Goal: Transaction & Acquisition: Purchase product/service

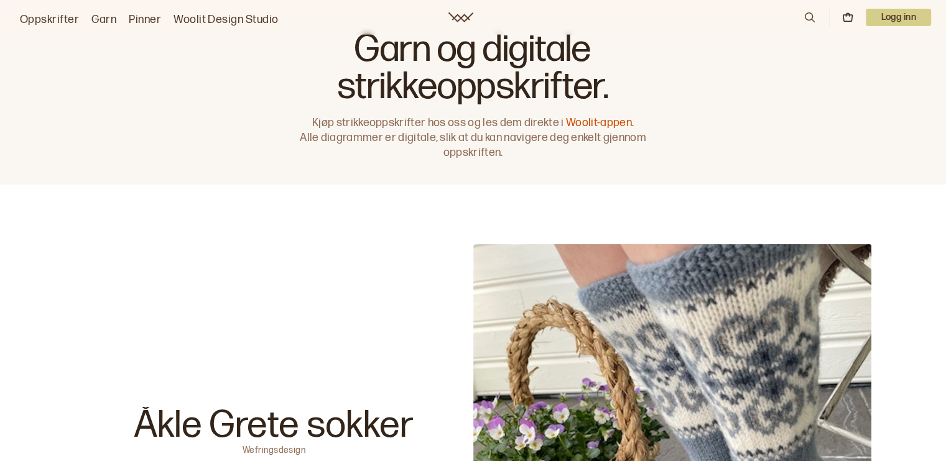
click at [52, 18] on link "Oppskrifter" at bounding box center [49, 19] width 59 height 17
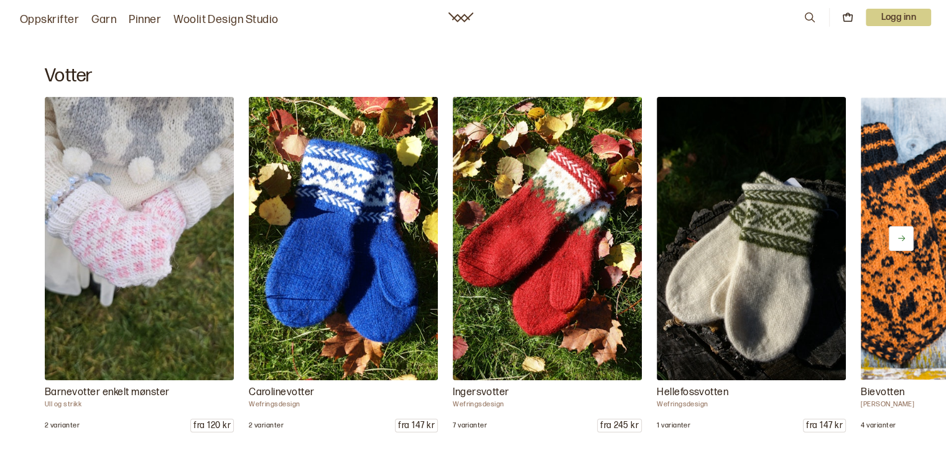
scroll to position [2972, 0]
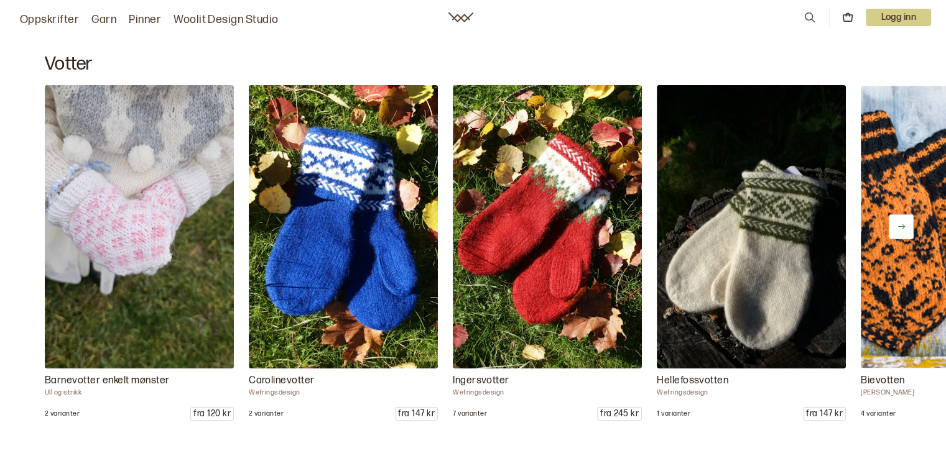
click at [903, 229] on icon at bounding box center [901, 226] width 9 height 9
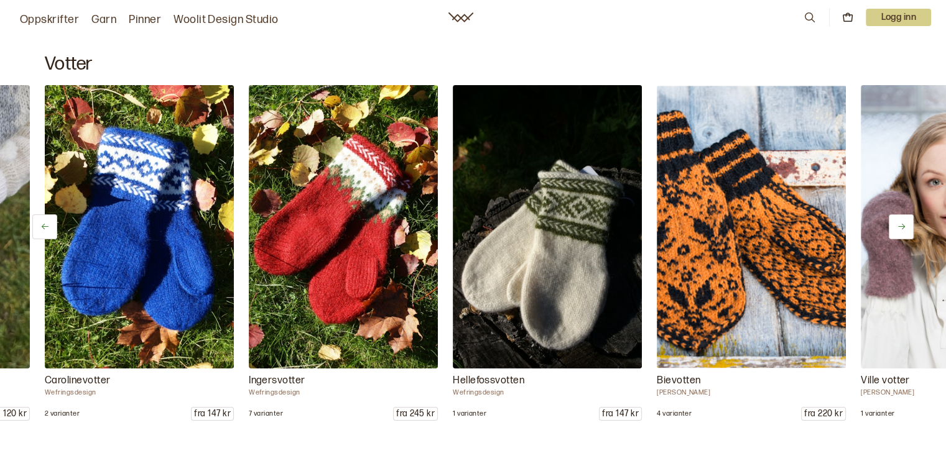
click at [903, 229] on icon at bounding box center [901, 226] width 9 height 9
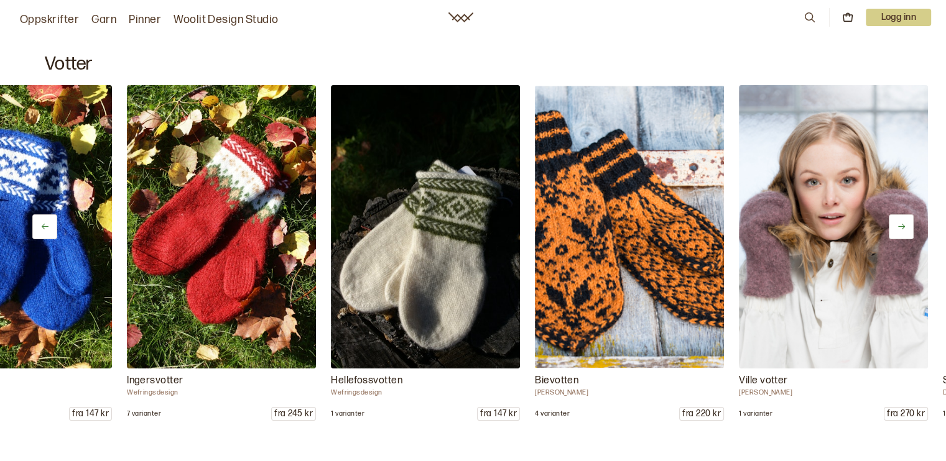
scroll to position [0, 408]
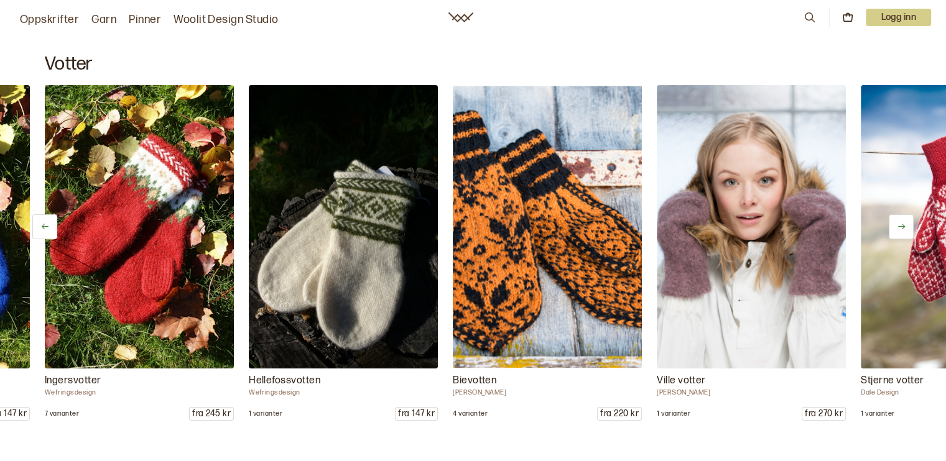
click at [903, 229] on icon at bounding box center [901, 226] width 9 height 9
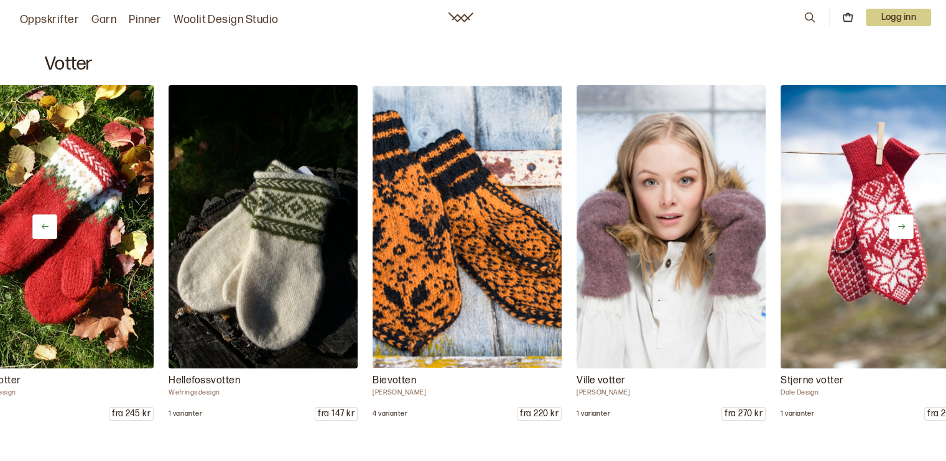
click at [903, 229] on icon at bounding box center [901, 226] width 9 height 9
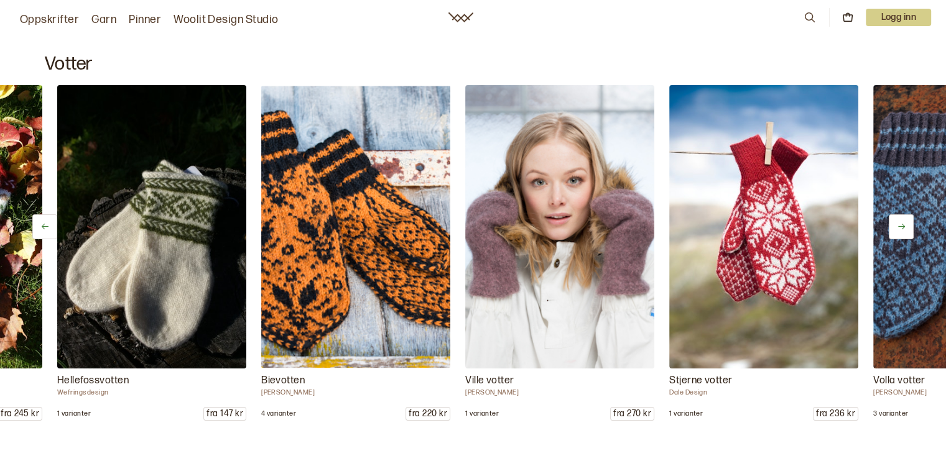
click at [903, 229] on icon at bounding box center [901, 226] width 9 height 9
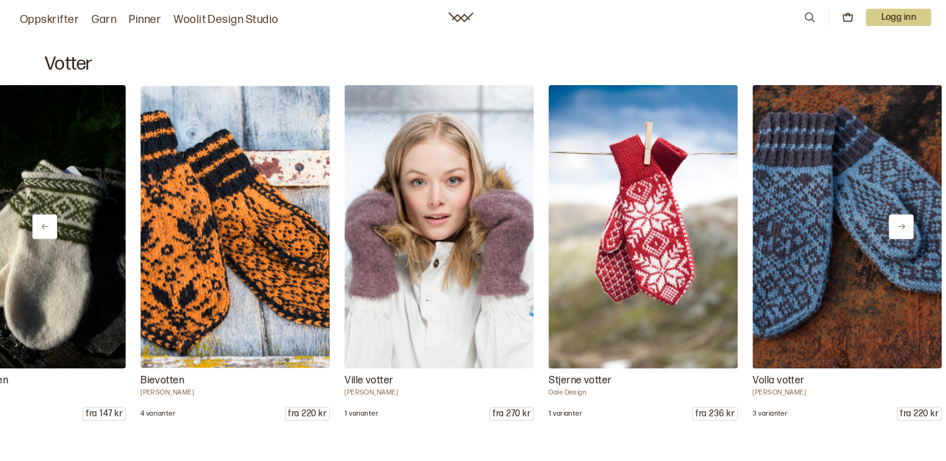
click at [903, 229] on icon at bounding box center [901, 226] width 9 height 9
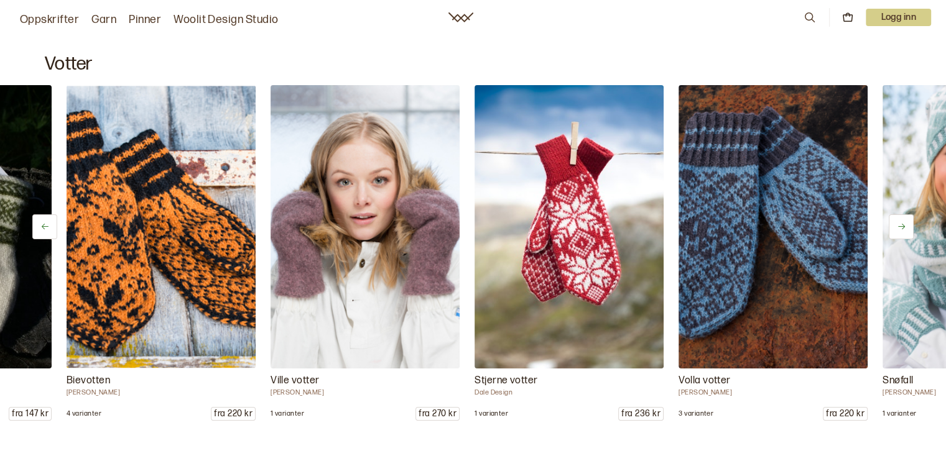
click at [903, 229] on icon at bounding box center [901, 226] width 9 height 9
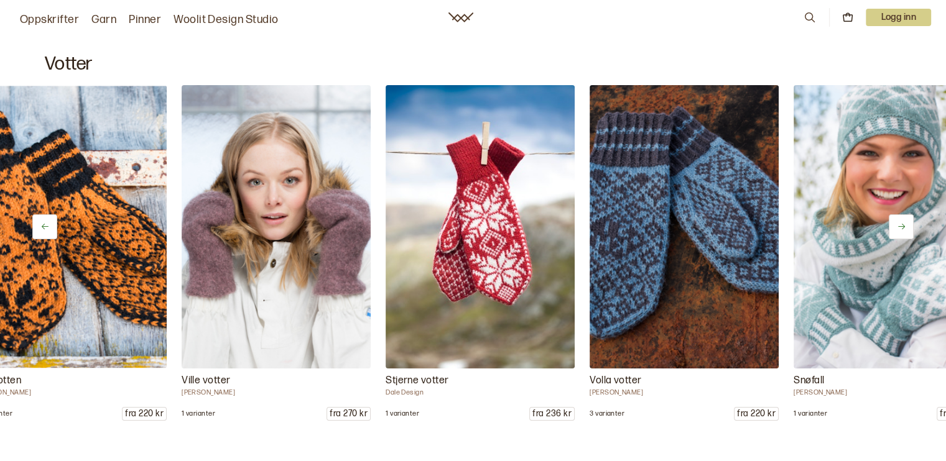
click at [903, 229] on icon at bounding box center [901, 226] width 9 height 9
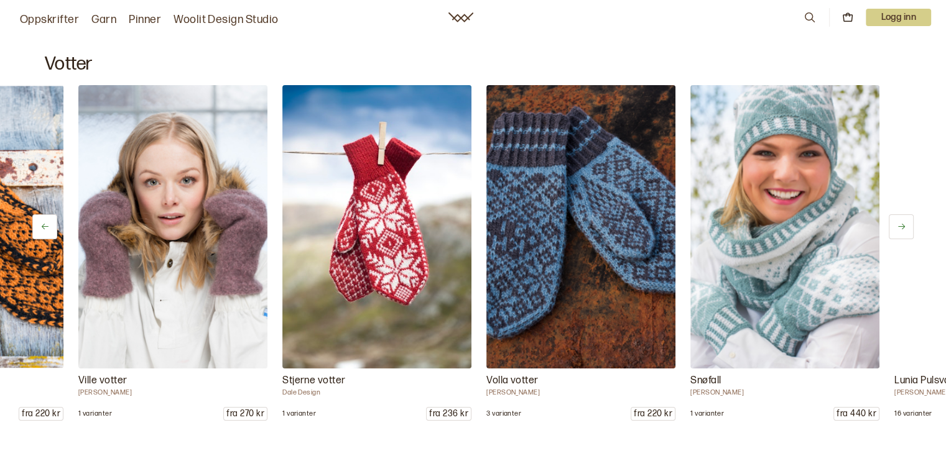
click at [903, 229] on icon at bounding box center [901, 226] width 9 height 9
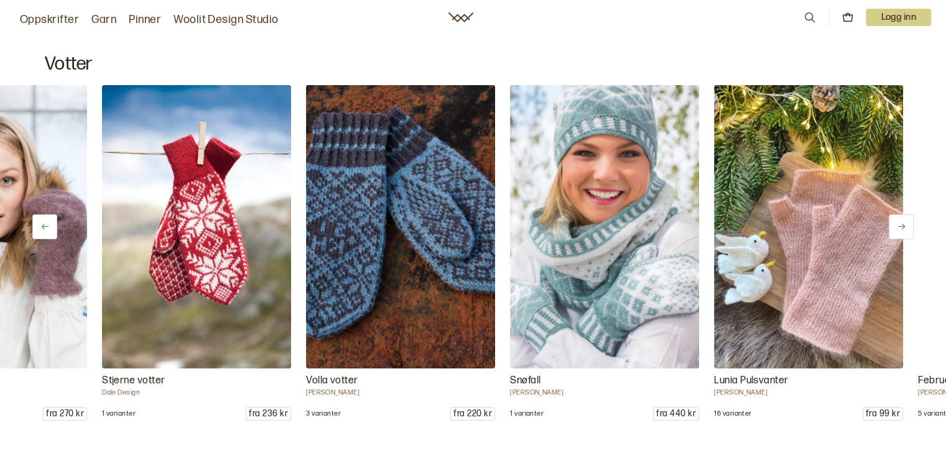
click at [903, 229] on icon at bounding box center [901, 226] width 9 height 9
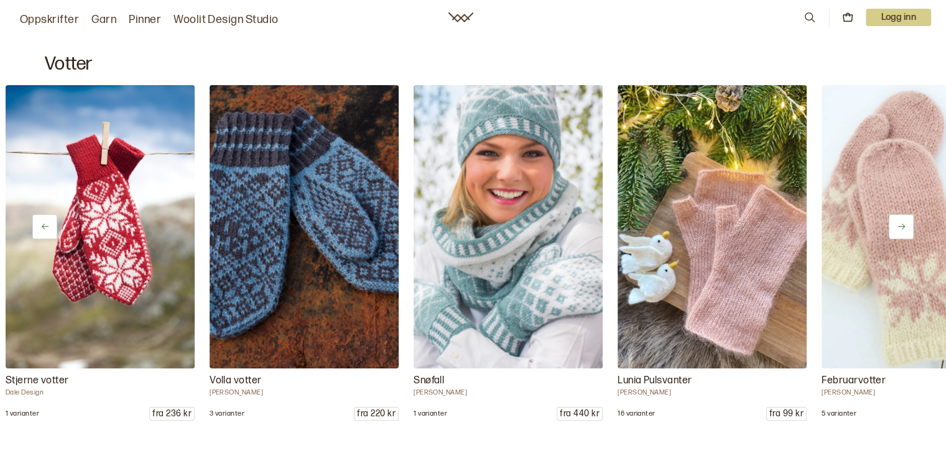
click at [903, 229] on icon at bounding box center [901, 226] width 9 height 9
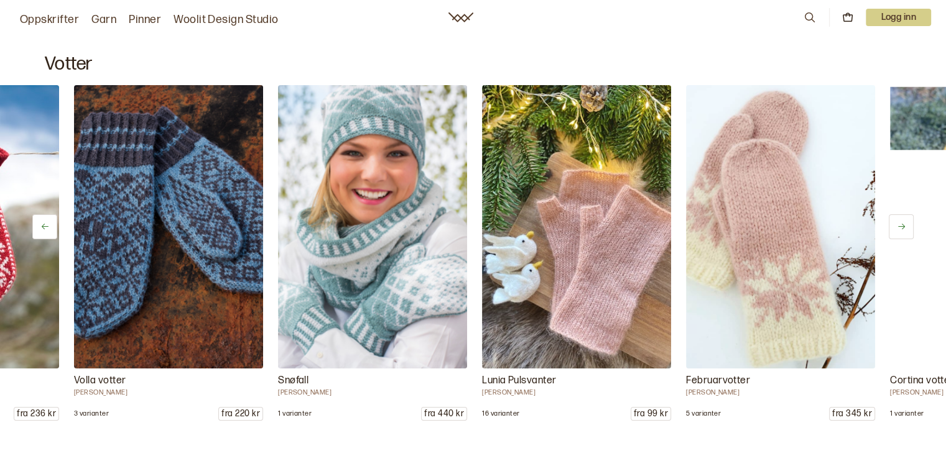
click at [903, 229] on icon at bounding box center [901, 226] width 9 height 9
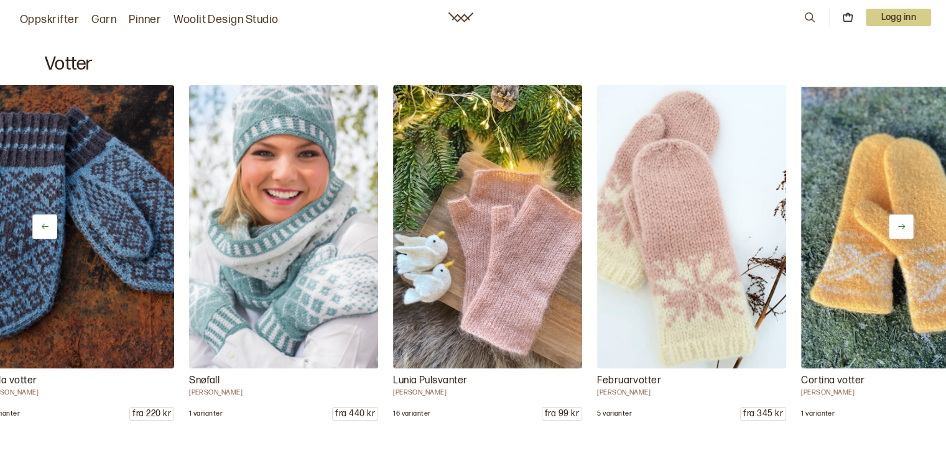
click at [903, 229] on icon at bounding box center [901, 226] width 9 height 9
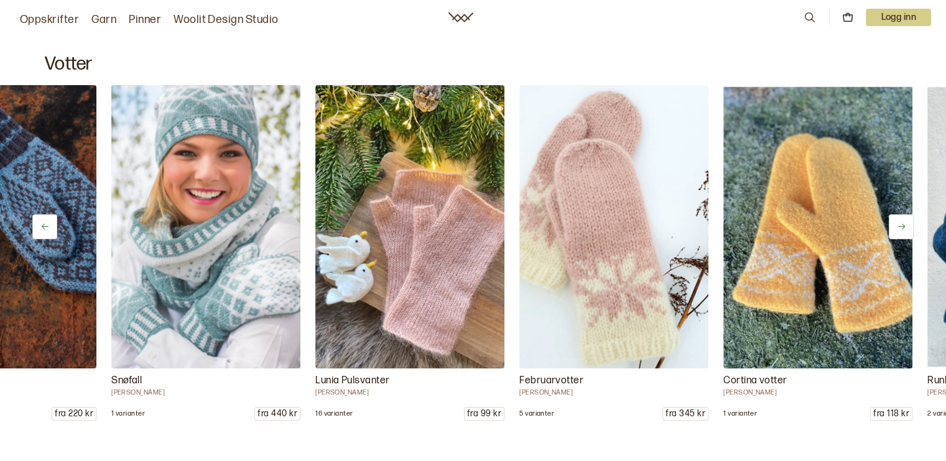
click at [903, 229] on icon at bounding box center [901, 226] width 9 height 9
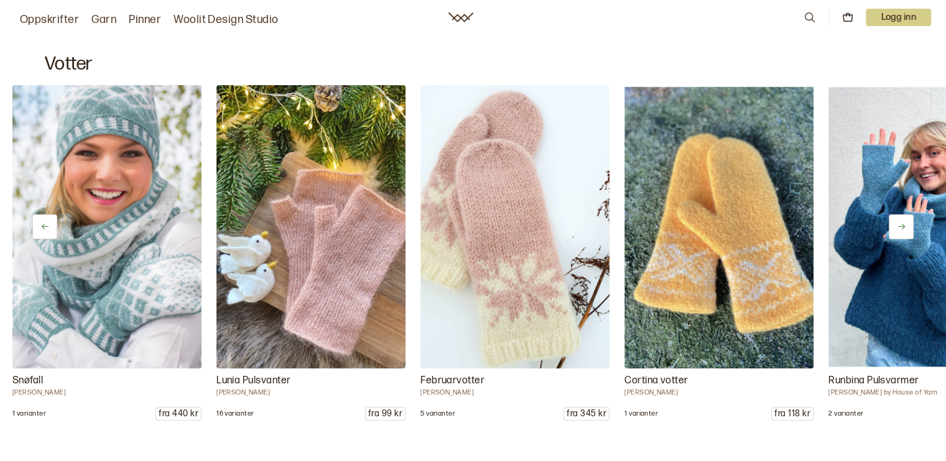
click at [903, 229] on icon at bounding box center [901, 226] width 9 height 9
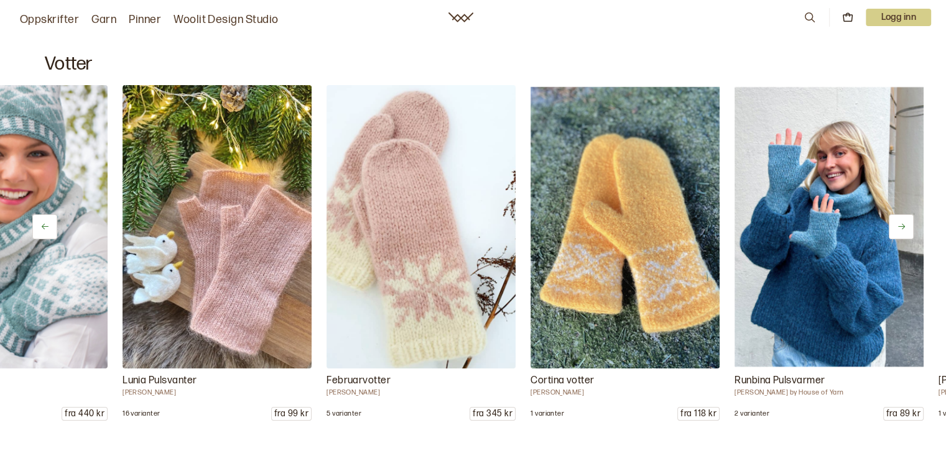
click at [903, 229] on icon at bounding box center [901, 226] width 9 height 9
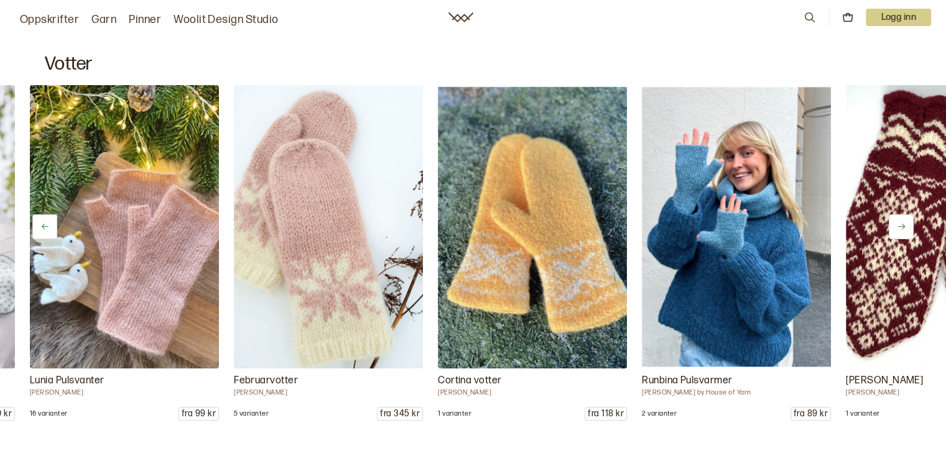
click at [903, 229] on icon at bounding box center [901, 226] width 9 height 9
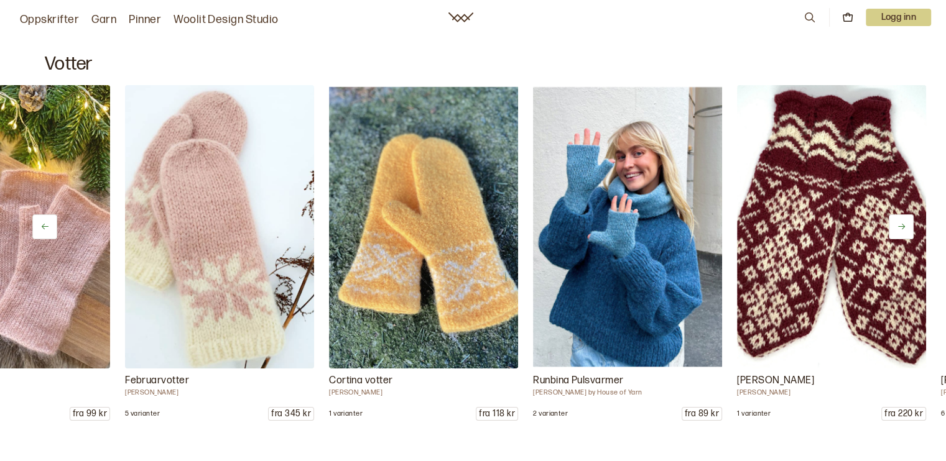
click at [903, 229] on icon at bounding box center [901, 226] width 9 height 9
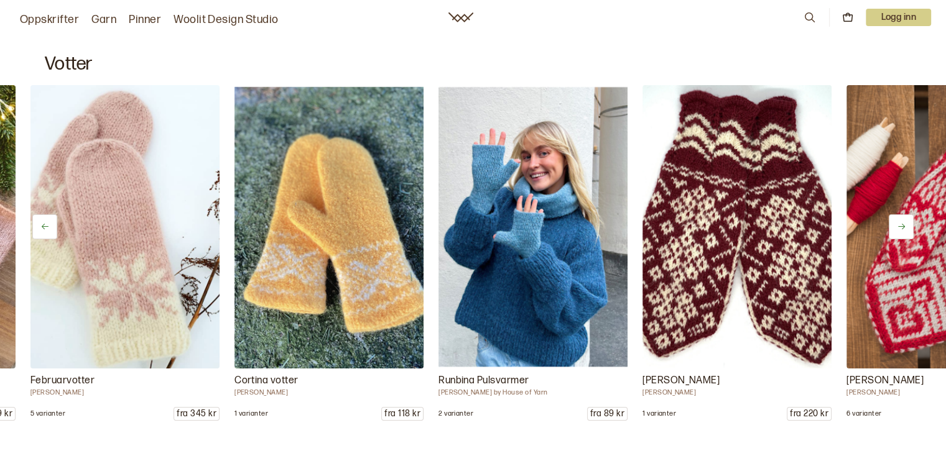
click at [903, 229] on icon at bounding box center [901, 226] width 9 height 9
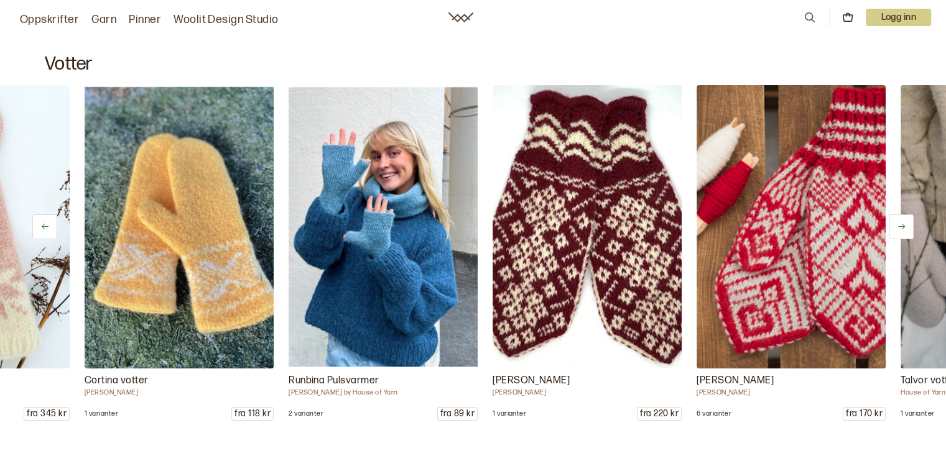
click at [903, 229] on icon at bounding box center [901, 226] width 9 height 9
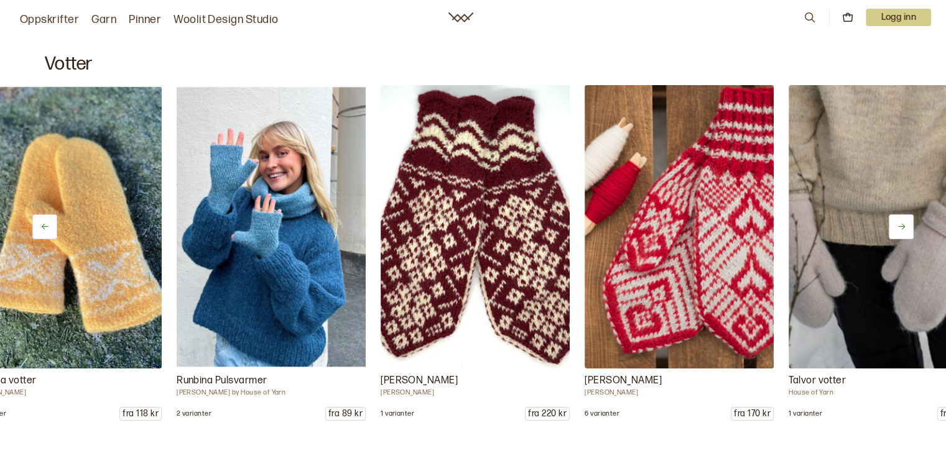
click at [903, 229] on icon at bounding box center [901, 226] width 9 height 9
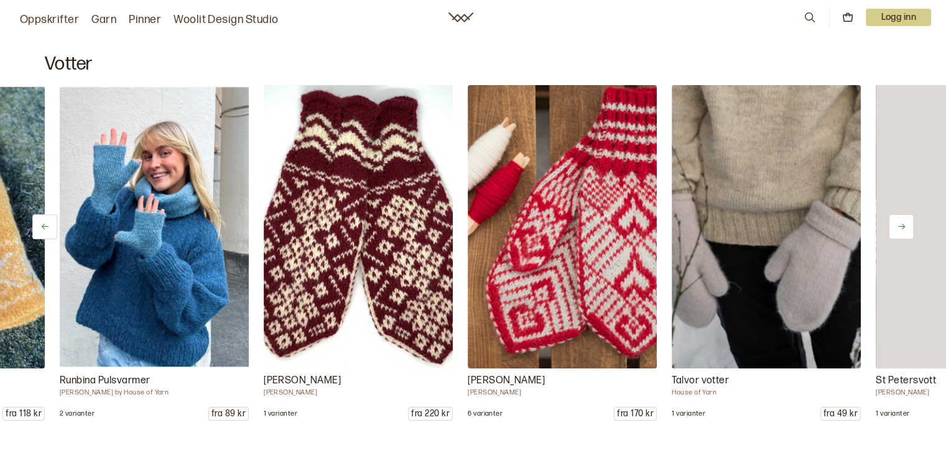
click at [903, 229] on icon at bounding box center [901, 226] width 9 height 9
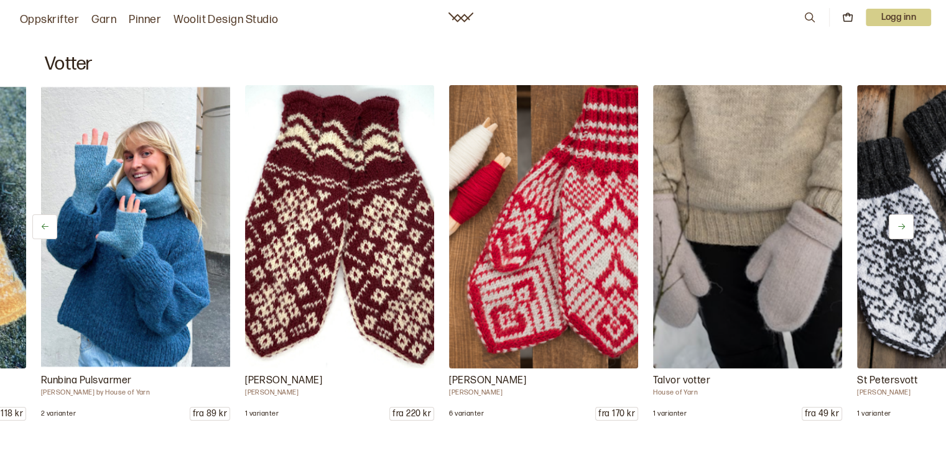
click at [903, 229] on icon at bounding box center [901, 226] width 9 height 9
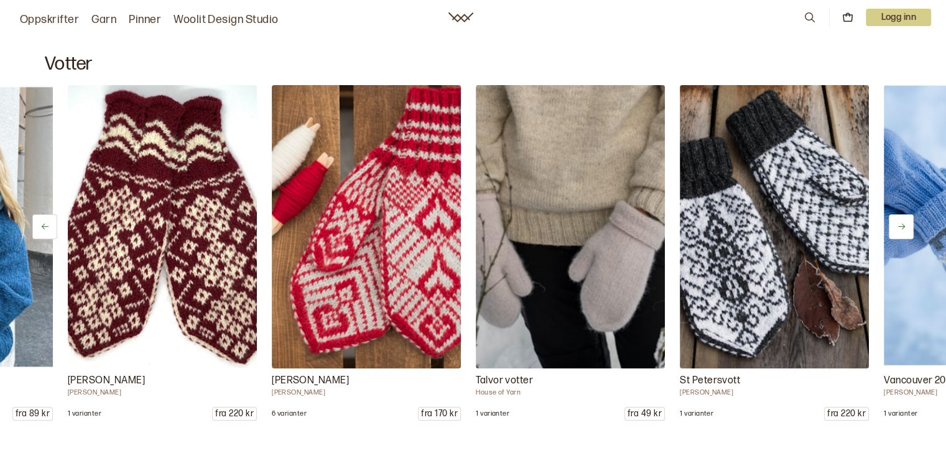
click at [903, 229] on icon at bounding box center [901, 226] width 9 height 9
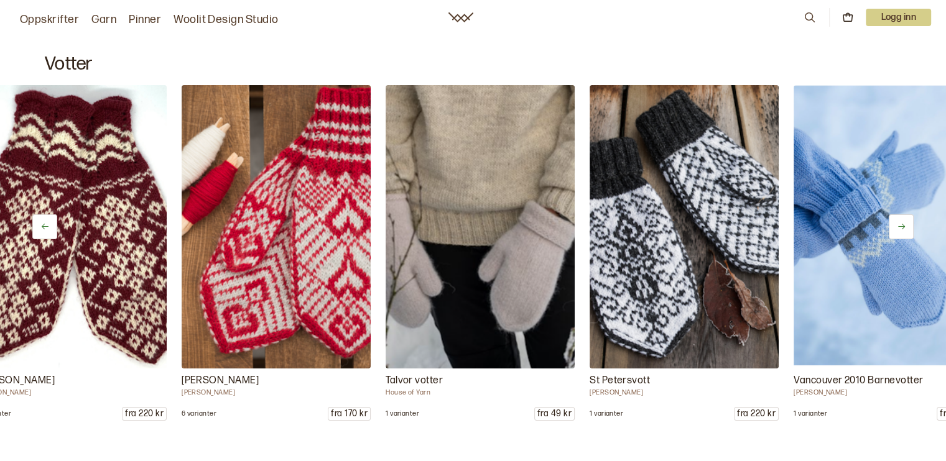
click at [903, 229] on icon at bounding box center [901, 226] width 9 height 9
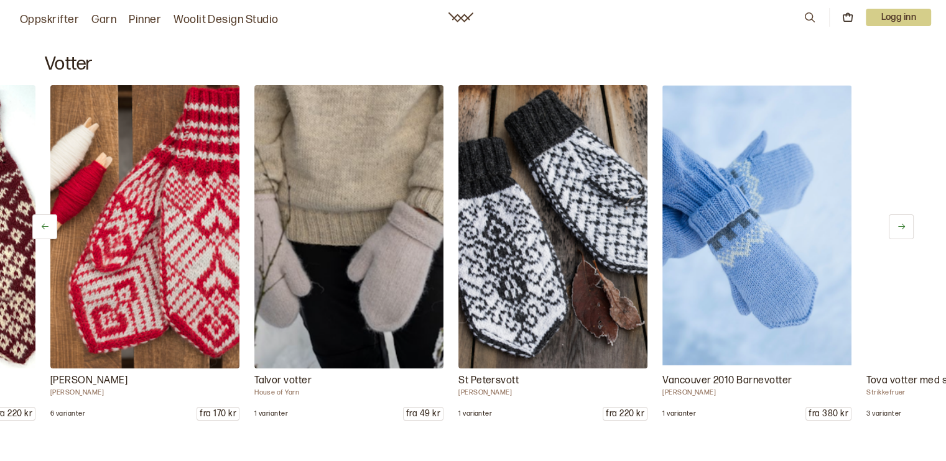
click at [903, 229] on icon at bounding box center [901, 226] width 9 height 9
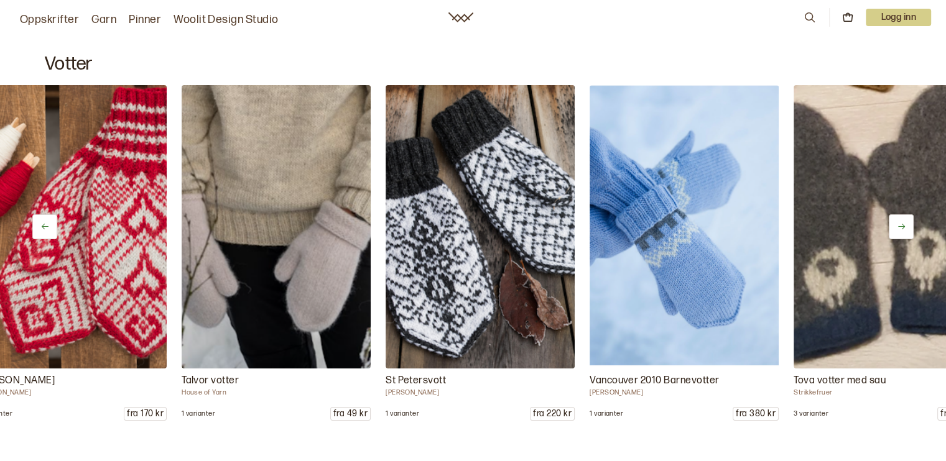
click at [903, 229] on icon at bounding box center [901, 226] width 9 height 9
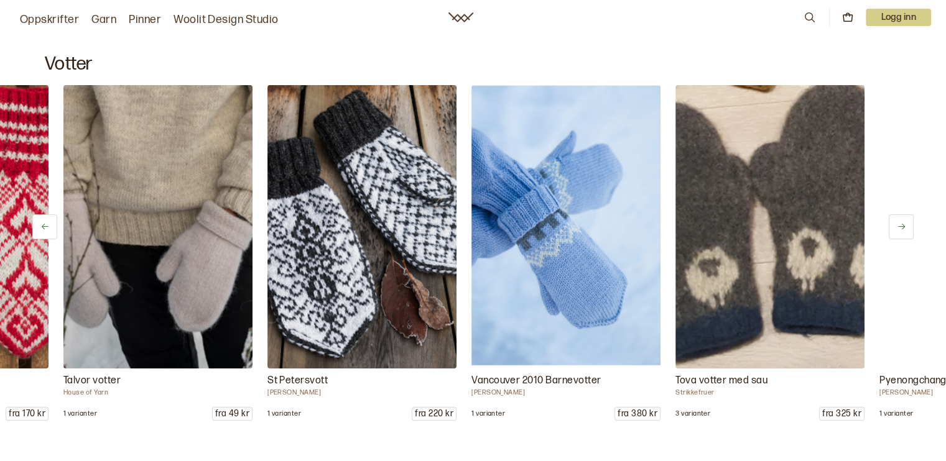
click at [903, 229] on icon at bounding box center [901, 226] width 9 height 9
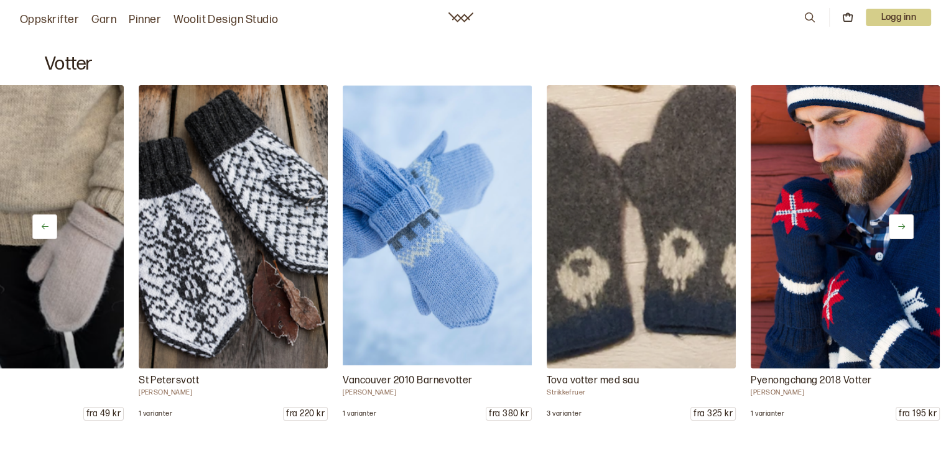
click at [903, 229] on icon at bounding box center [901, 226] width 9 height 9
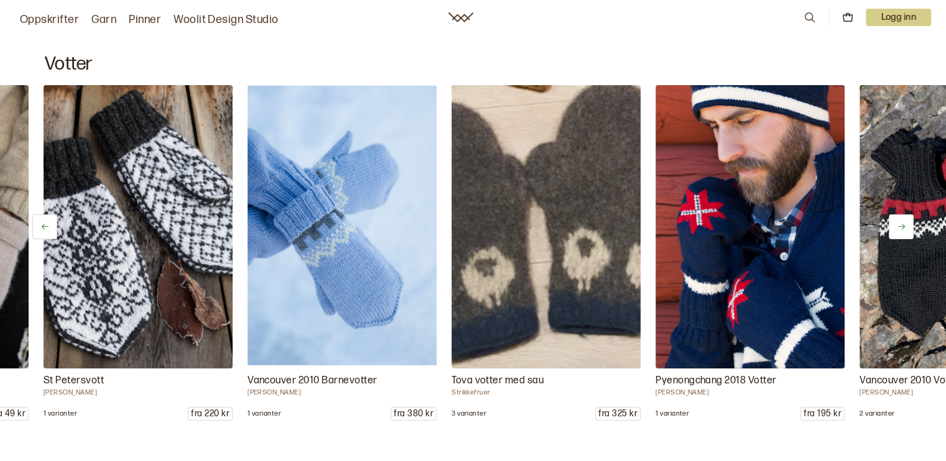
click at [903, 229] on icon at bounding box center [901, 226] width 9 height 9
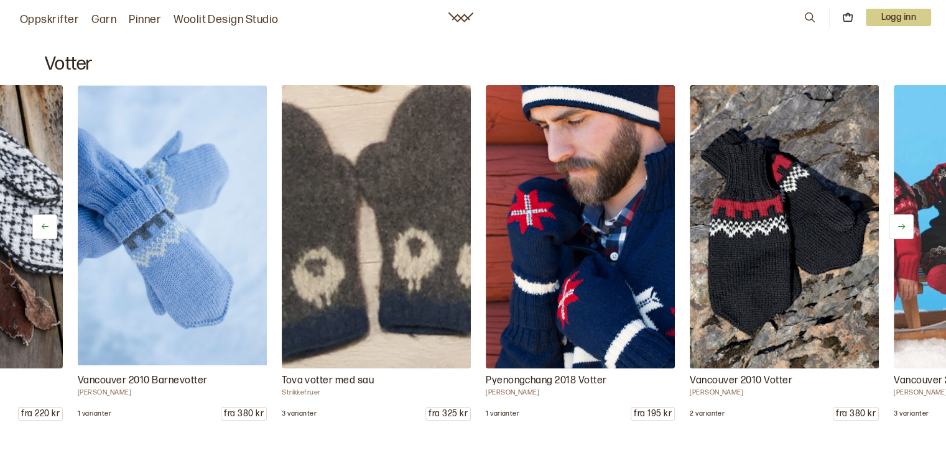
click at [903, 229] on icon at bounding box center [901, 226] width 9 height 9
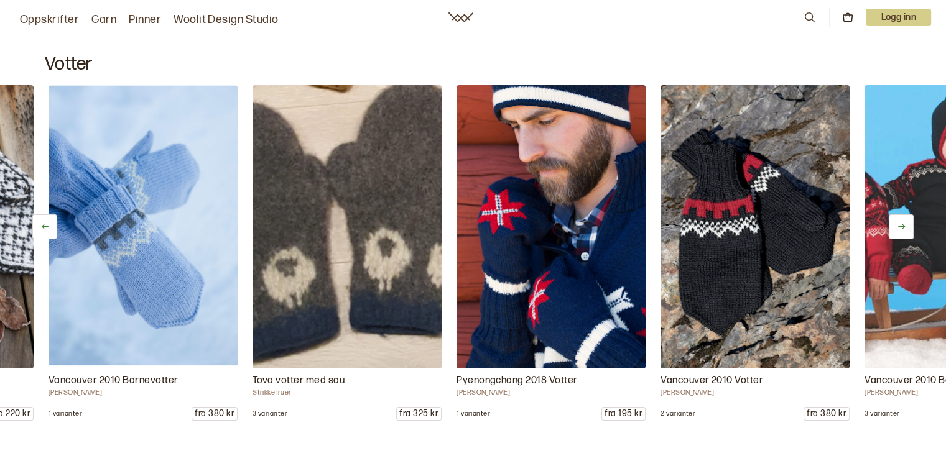
click at [903, 229] on icon at bounding box center [901, 226] width 9 height 9
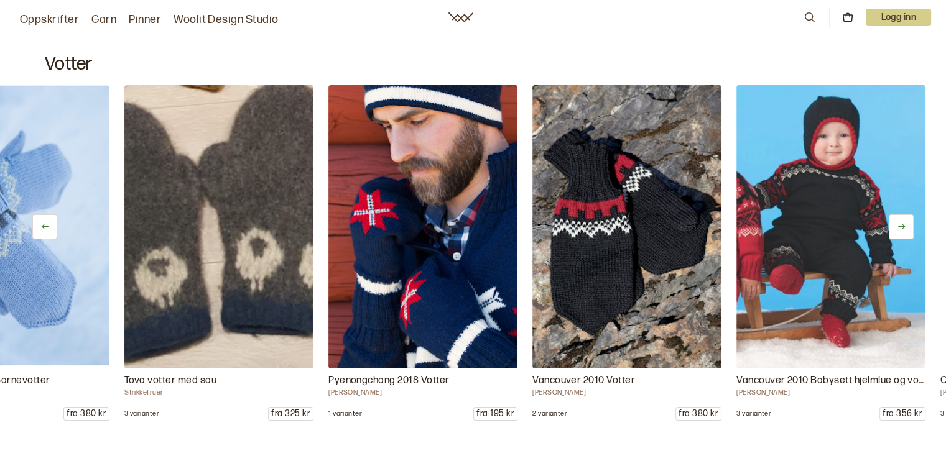
click at [903, 229] on icon at bounding box center [901, 226] width 9 height 9
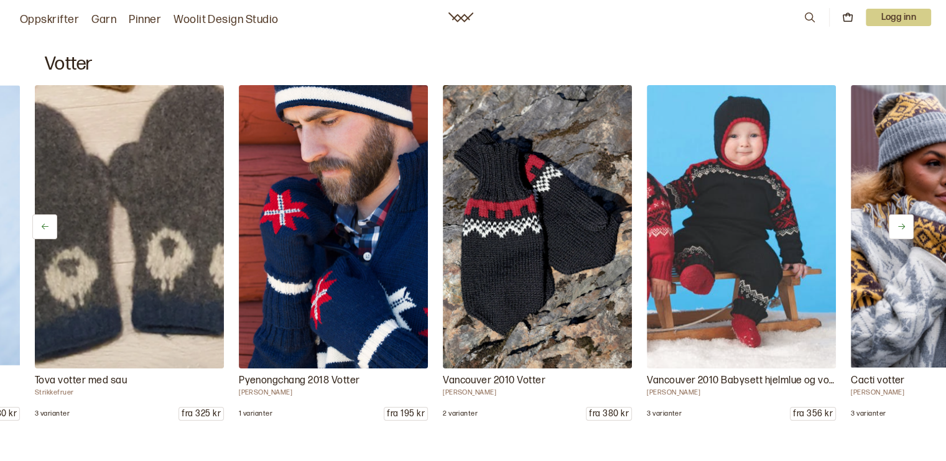
click at [903, 229] on icon at bounding box center [901, 226] width 9 height 9
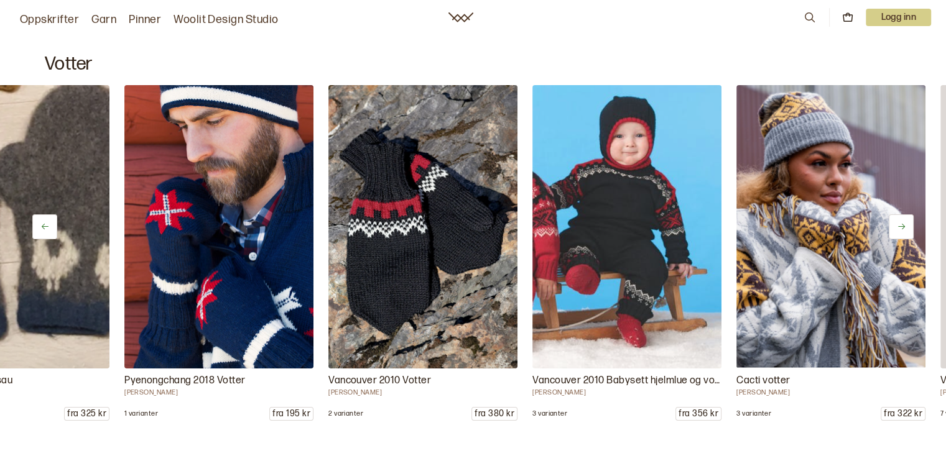
click at [903, 229] on icon at bounding box center [901, 226] width 9 height 9
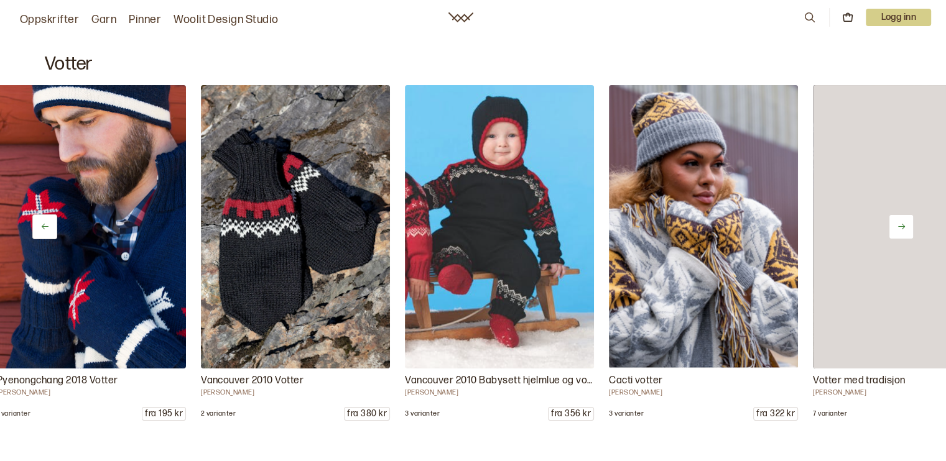
click at [903, 229] on icon at bounding box center [901, 226] width 9 height 9
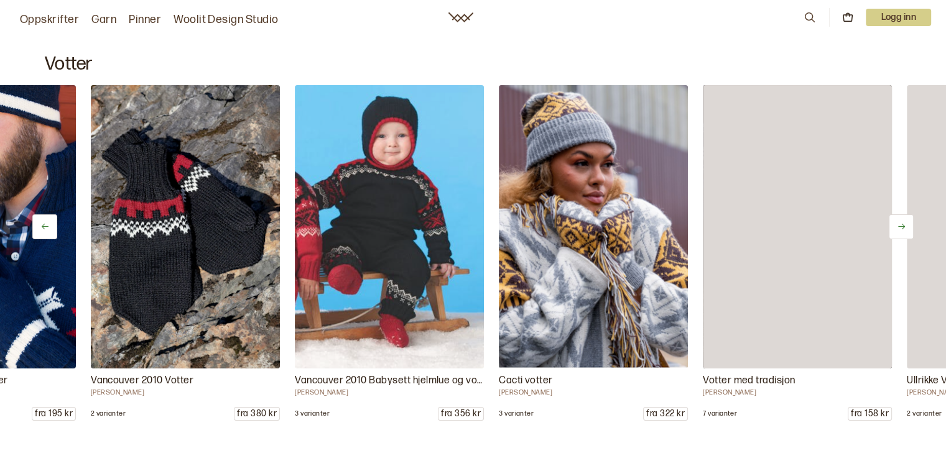
click at [903, 229] on icon at bounding box center [901, 226] width 9 height 9
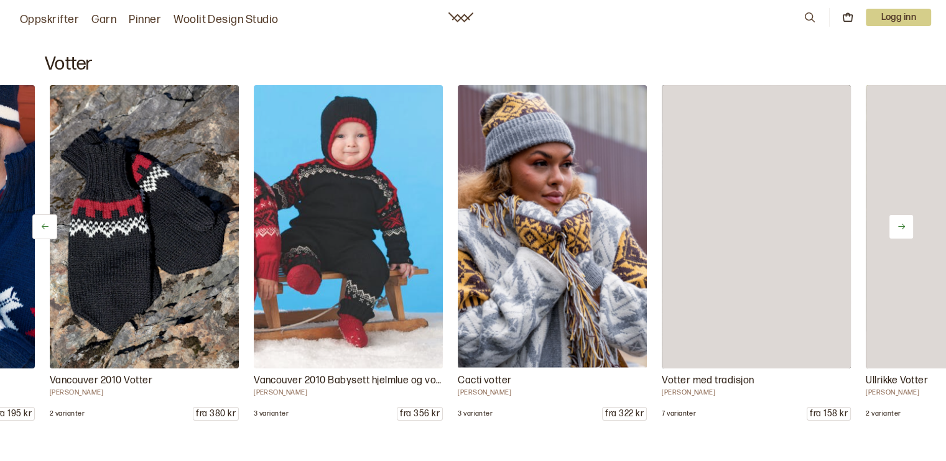
click at [903, 229] on icon at bounding box center [901, 226] width 9 height 9
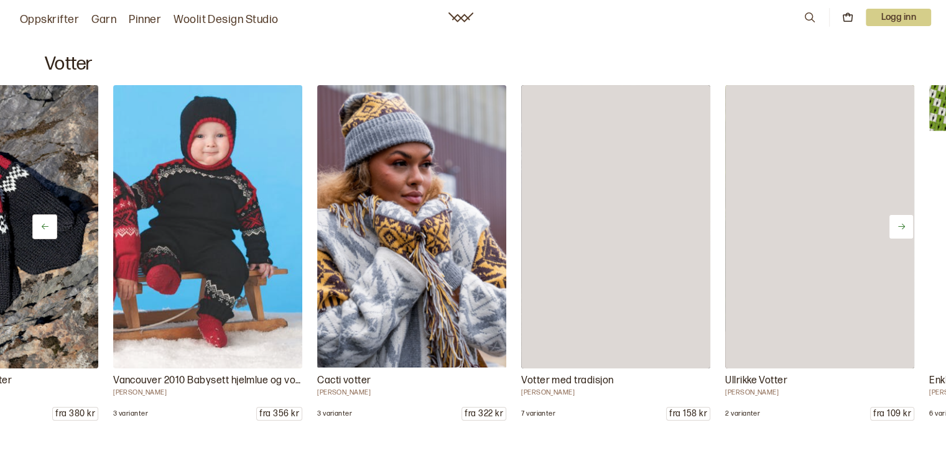
click at [903, 229] on icon at bounding box center [901, 226] width 9 height 9
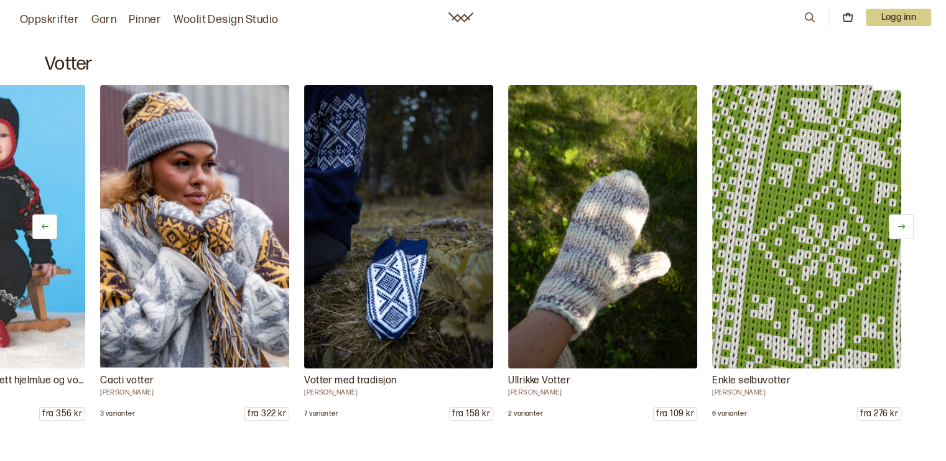
scroll to position [0, 4432]
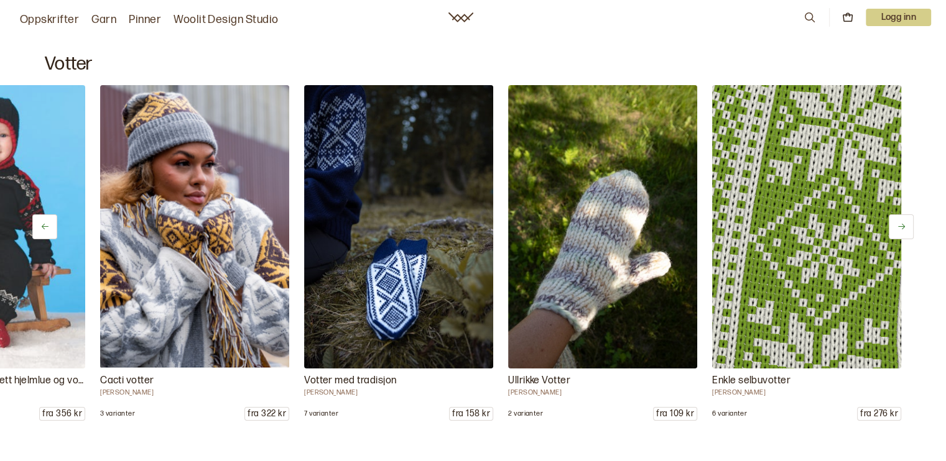
click at [888, 229] on img at bounding box center [806, 227] width 198 height 298
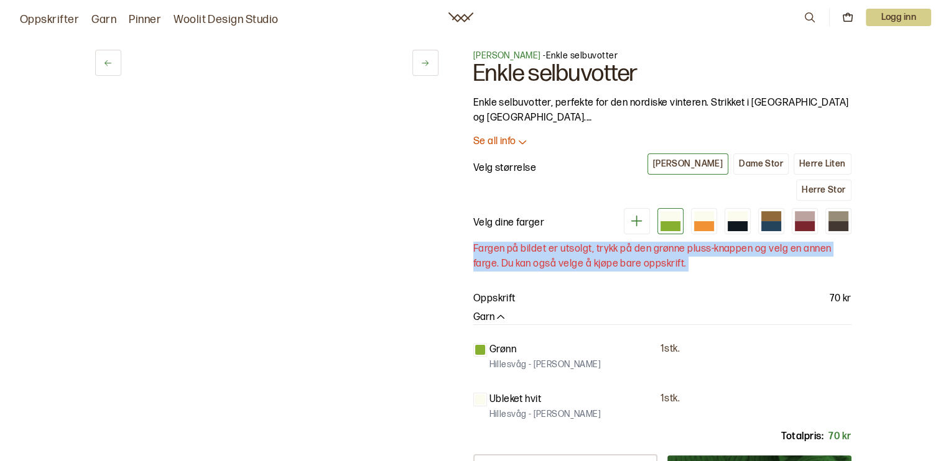
click at [888, 229] on div "1 av 6 1 av 6 [PERSON_NAME] - Enkle selbuvotter Enkle selbuvotter Enkle selbuvo…" at bounding box center [473, 391] width 946 height 733
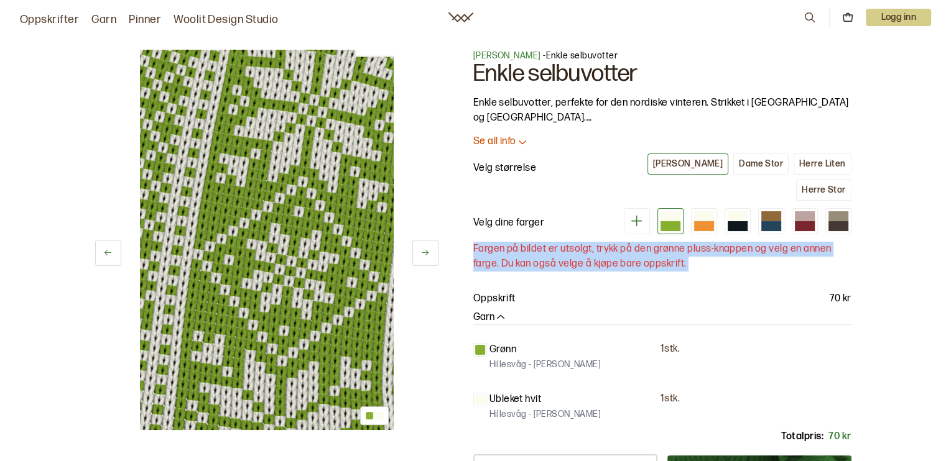
click at [888, 229] on div "1 av 6 1 av 6 [PERSON_NAME] - Enkle selbuvotter Enkle selbuvotter Enkle selbuvo…" at bounding box center [473, 446] width 946 height 843
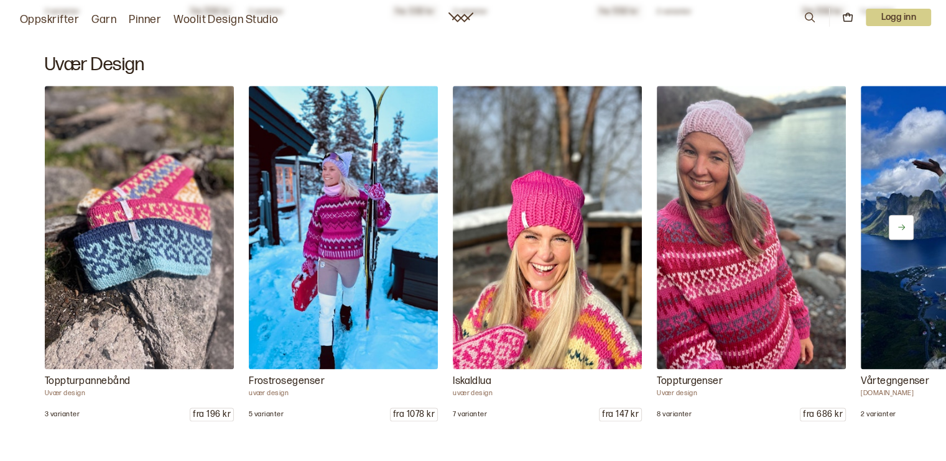
scroll to position [1457, 0]
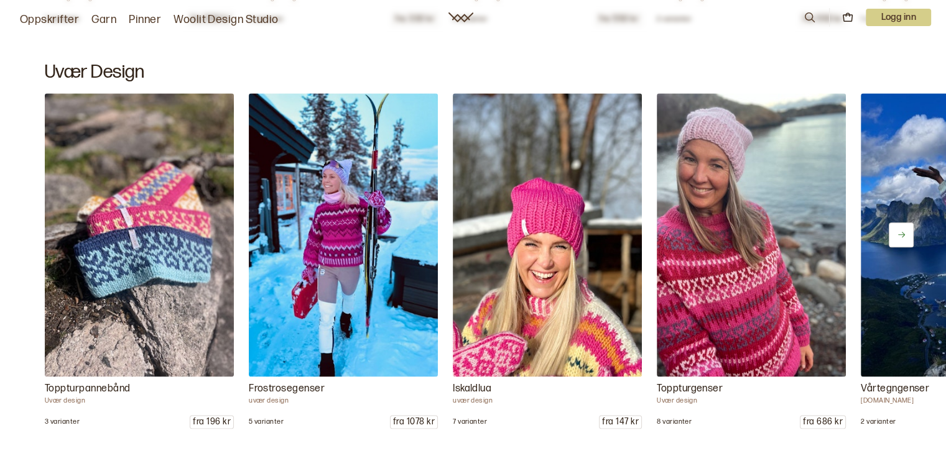
click at [892, 239] on button at bounding box center [901, 235] width 25 height 25
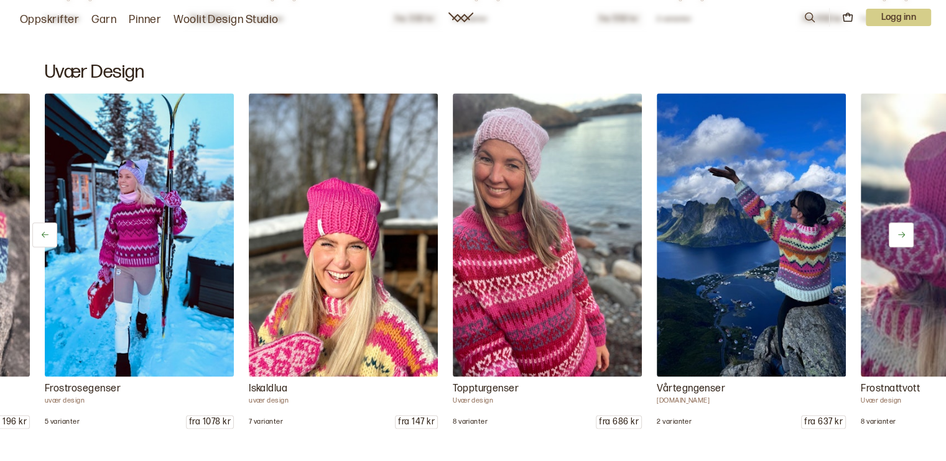
click at [892, 239] on button at bounding box center [901, 235] width 25 height 25
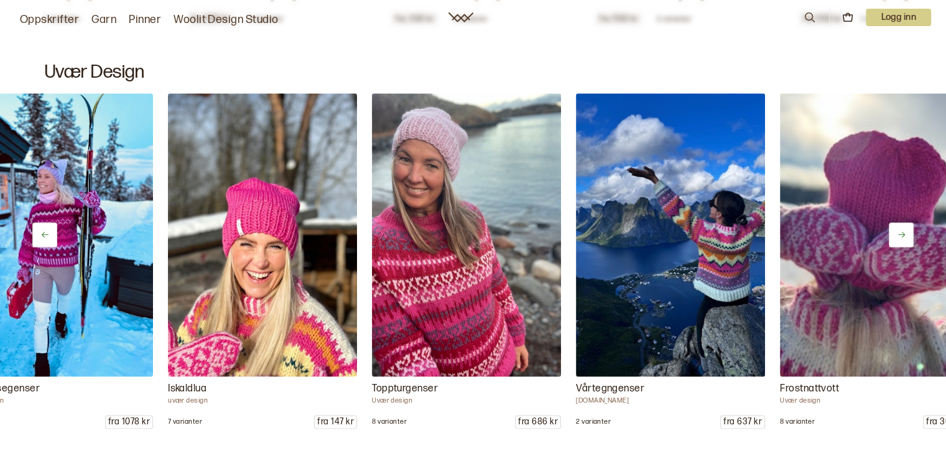
scroll to position [0, 353]
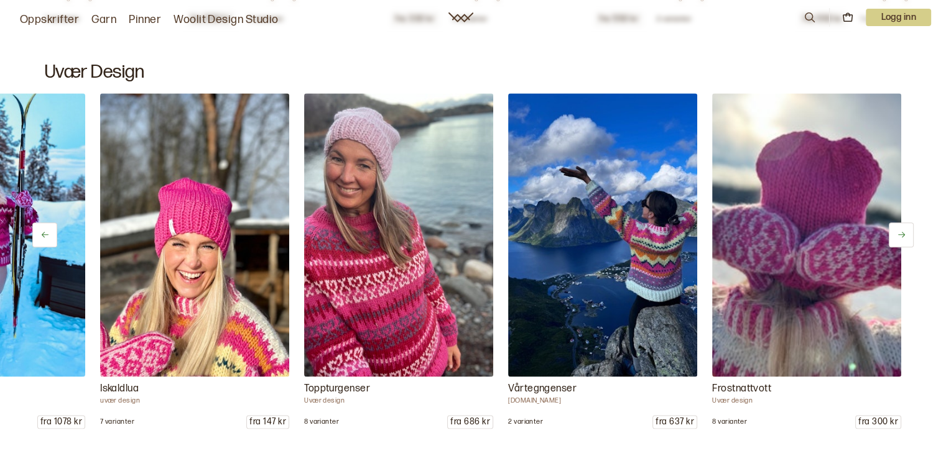
click at [892, 239] on button at bounding box center [901, 235] width 25 height 25
click at [898, 236] on button at bounding box center [901, 235] width 25 height 25
drag, startPoint x: 898, startPoint y: 236, endPoint x: 912, endPoint y: 267, distance: 34.0
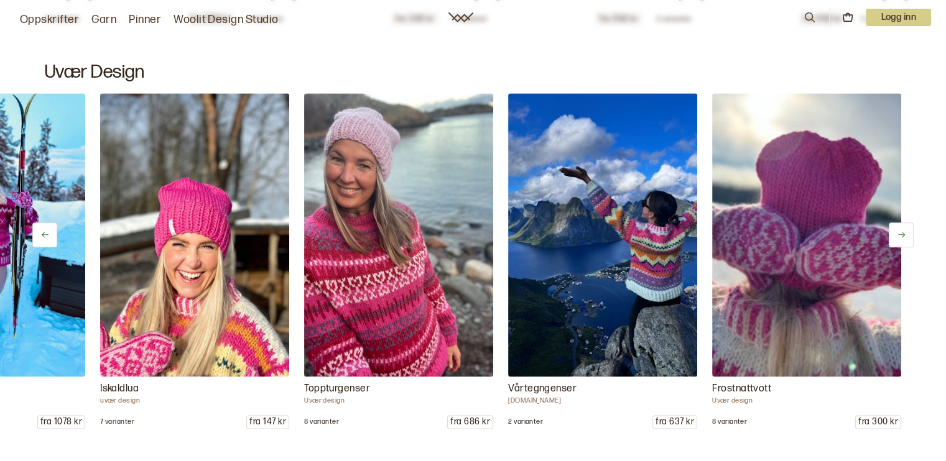
click at [912, 267] on div "Toppturpannebånd Uvær design 3 varianter fra 196 kr Frostrosegenser uvær design…" at bounding box center [473, 261] width 946 height 336
click at [904, 242] on button at bounding box center [901, 235] width 25 height 25
drag, startPoint x: 904, startPoint y: 242, endPoint x: 949, endPoint y: 232, distance: 46.5
click at [945, 232] on html "Oppskrifter Garn Pinner Woolit Design Studio 0 Logg inn Garn og digitale strikk…" at bounding box center [473, 275] width 946 height 3464
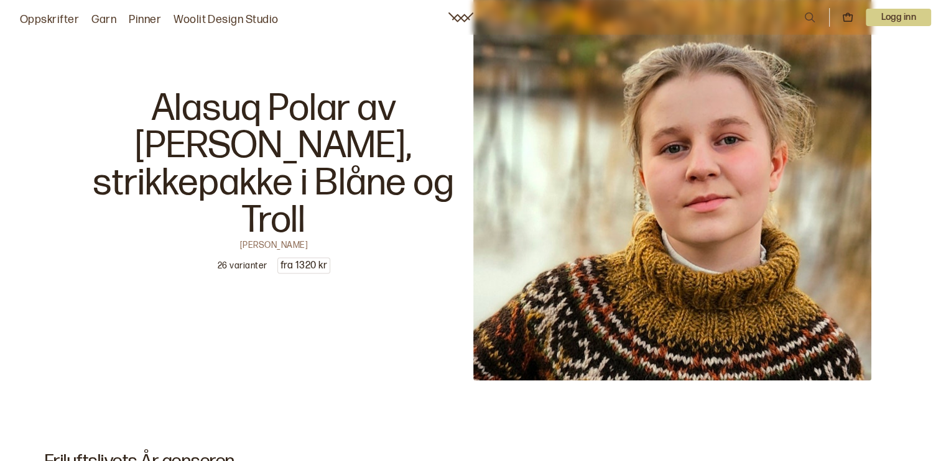
scroll to position [2481, 0]
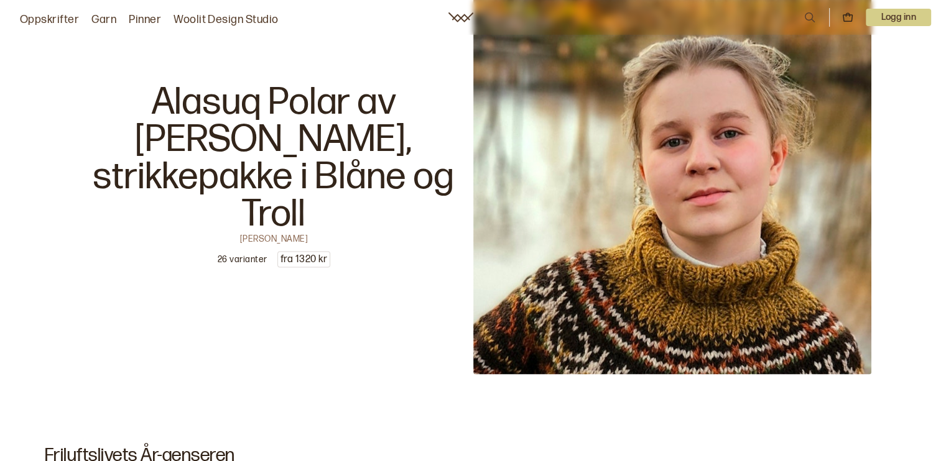
click at [380, 170] on p "Alasuq Polar av [PERSON_NAME], strikkepakke i Blåne og Troll" at bounding box center [274, 158] width 398 height 149
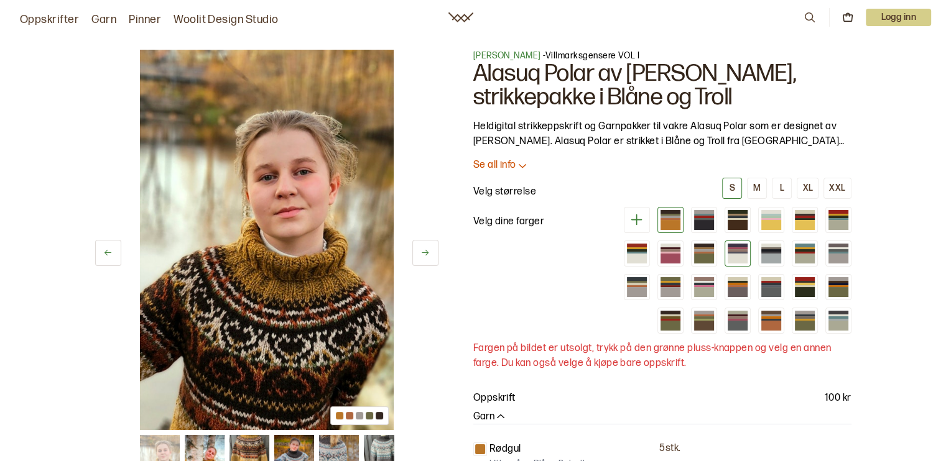
click at [745, 262] on div at bounding box center [738, 259] width 20 height 10
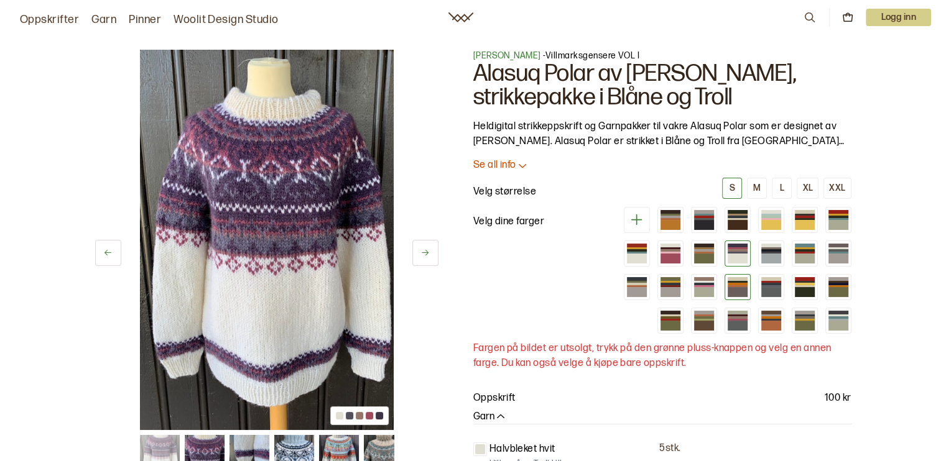
click at [743, 287] on div at bounding box center [738, 292] width 20 height 10
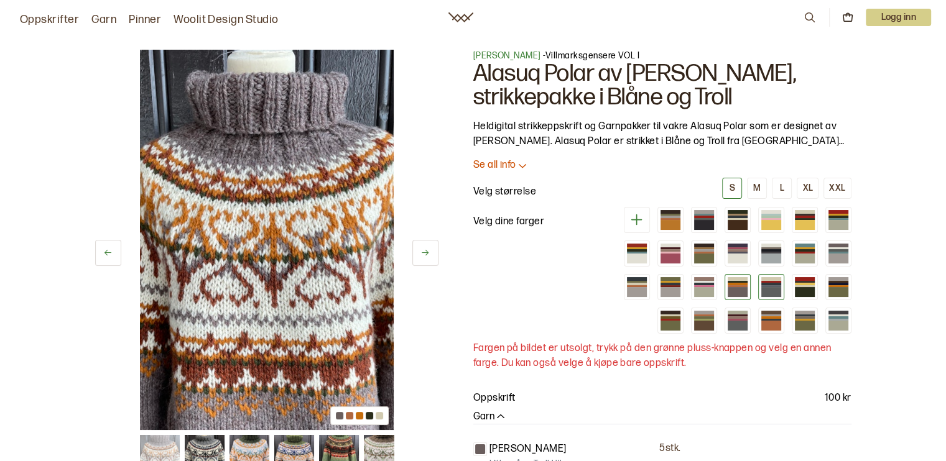
click at [782, 294] on div at bounding box center [771, 287] width 26 height 26
click at [821, 319] on div at bounding box center [731, 270] width 239 height 127
click at [833, 321] on div at bounding box center [838, 326] width 20 height 10
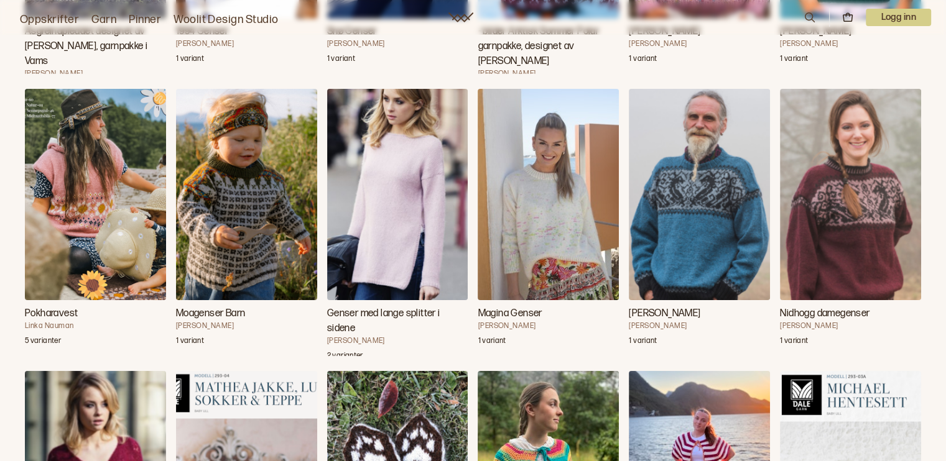
scroll to position [13168, 0]
